Goal: Transaction & Acquisition: Subscribe to service/newsletter

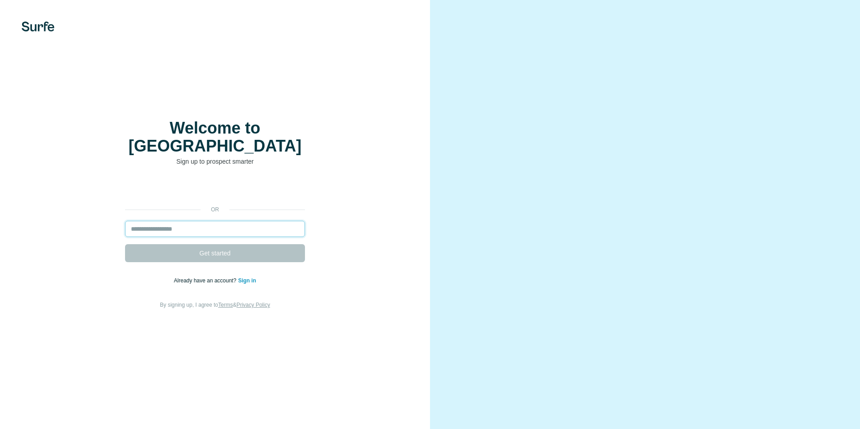
click at [209, 221] on input "email" at bounding box center [215, 229] width 180 height 16
type input "**********"
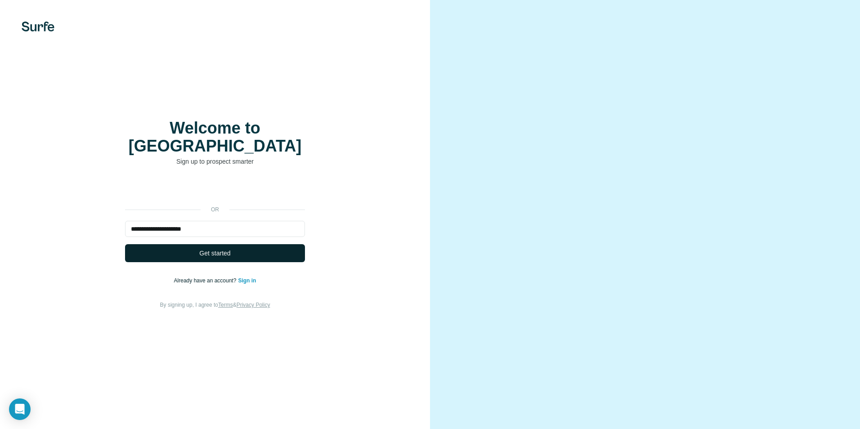
click at [246, 244] on button "Get started" at bounding box center [215, 253] width 180 height 18
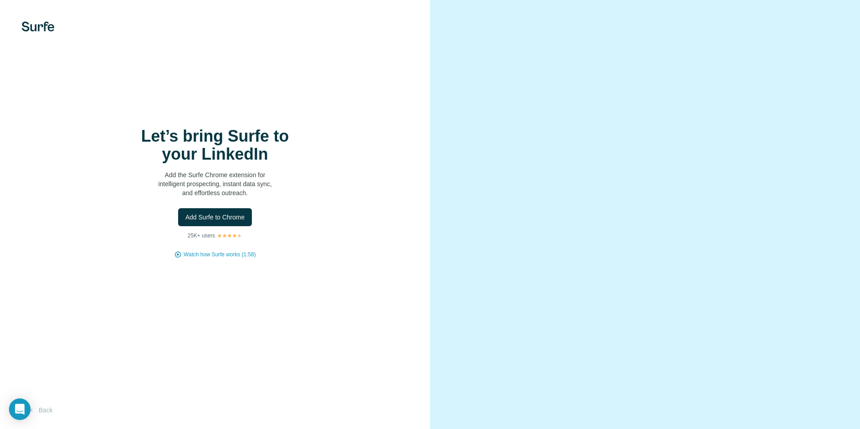
click at [230, 206] on div "Let’s bring Surfe to your LinkedIn Add the Surfe Chrome extension for intellige…" at bounding box center [215, 192] width 394 height 131
click at [229, 211] on button "Add Surfe to Chrome" at bounding box center [215, 217] width 74 height 18
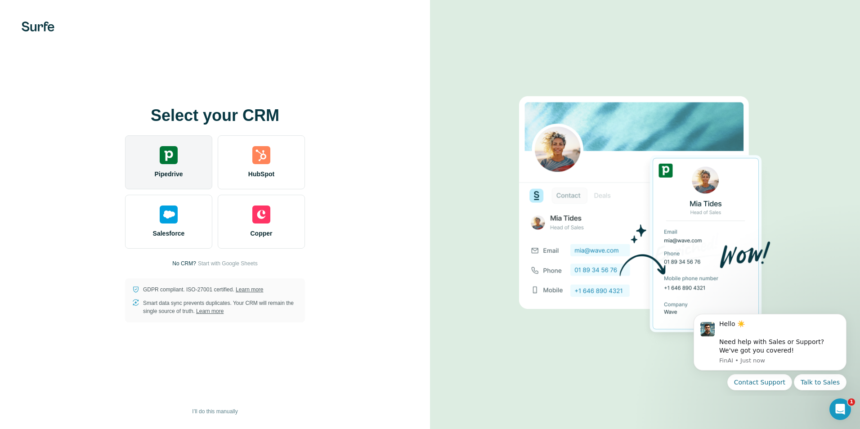
click at [171, 150] on img at bounding box center [169, 155] width 18 height 18
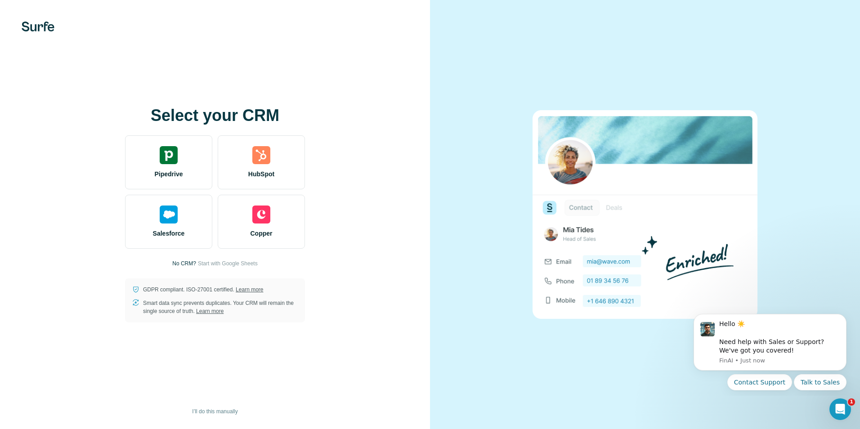
click at [525, 90] on div at bounding box center [645, 214] width 430 height 429
